Goal: Check status

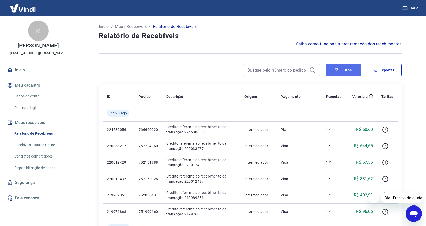
click at [336, 67] on button "Filtros" at bounding box center [343, 70] width 35 height 12
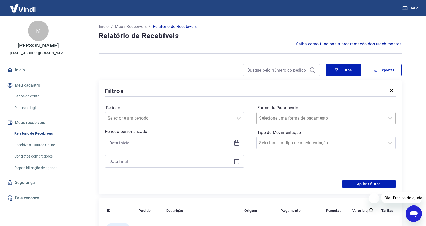
click at [266, 120] on input "Forma de Pagamento" at bounding box center [285, 118] width 52 height 6
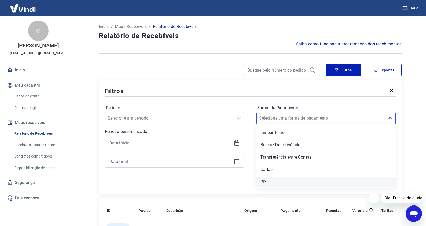
click at [265, 181] on div "PIX" at bounding box center [326, 181] width 139 height 10
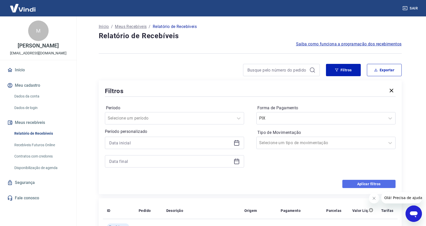
click at [382, 185] on button "Aplicar filtros" at bounding box center [369, 184] width 53 height 8
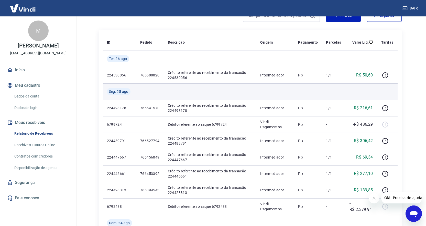
scroll to position [51, 0]
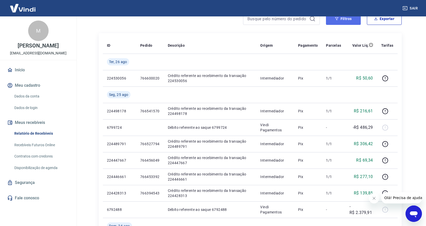
click at [342, 22] on button "Filtros" at bounding box center [343, 19] width 35 height 12
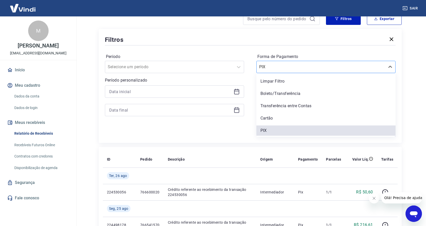
click at [266, 67] on input "Forma de Pagamento" at bounding box center [285, 67] width 52 height 6
click at [277, 94] on div "Boleto/Transferência" at bounding box center [326, 93] width 139 height 10
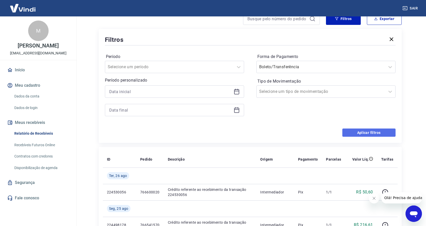
click at [371, 133] on button "Aplicar filtros" at bounding box center [369, 132] width 53 height 8
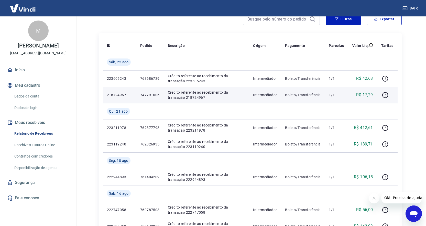
scroll to position [51, 0]
click at [148, 94] on p "747791606" at bounding box center [149, 94] width 19 height 5
copy p "747791606"
